Goal: Task Accomplishment & Management: Manage account settings

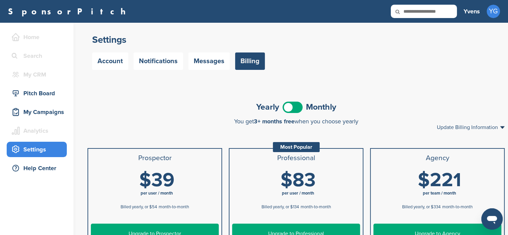
click at [474, 12] on h3 "Yvens" at bounding box center [472, 11] width 16 height 9
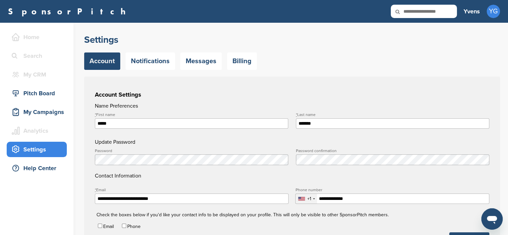
click at [493, 12] on span "YG" at bounding box center [493, 11] width 13 height 13
click at [476, 34] on link "Settings" at bounding box center [469, 35] width 23 height 6
click at [472, 33] on link "Settings" at bounding box center [469, 35] width 23 height 6
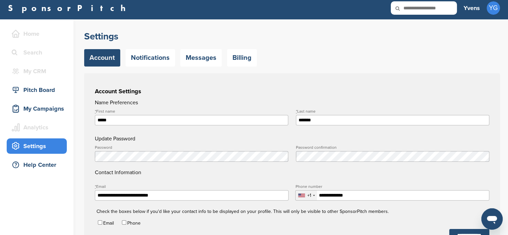
scroll to position [3, 0]
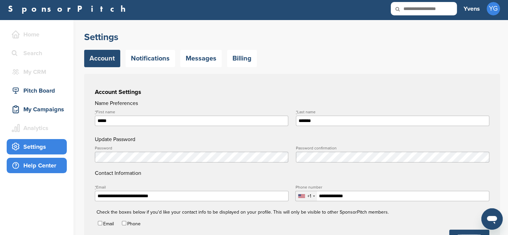
click at [47, 163] on div "Help Center" at bounding box center [38, 165] width 57 height 12
click at [139, 138] on h4 "Update Password" at bounding box center [292, 139] width 395 height 8
